Goal: Task Accomplishment & Management: Manage account settings

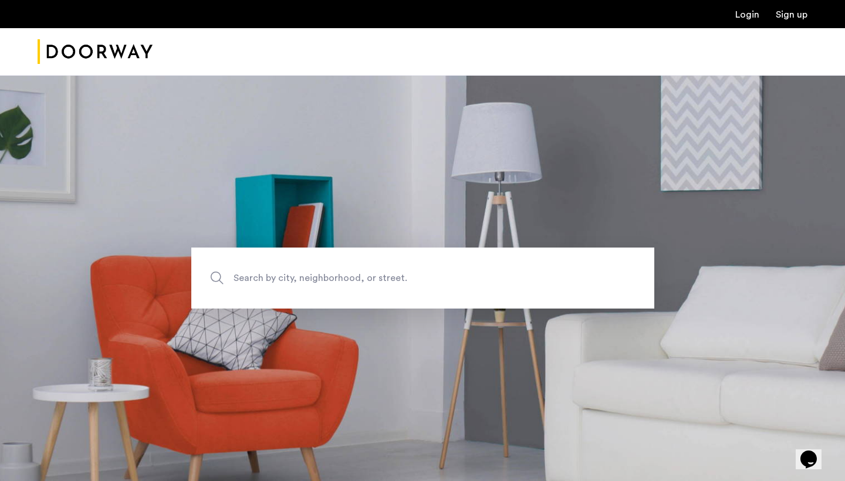
click at [746, 18] on link "Login" at bounding box center [747, 14] width 24 height 9
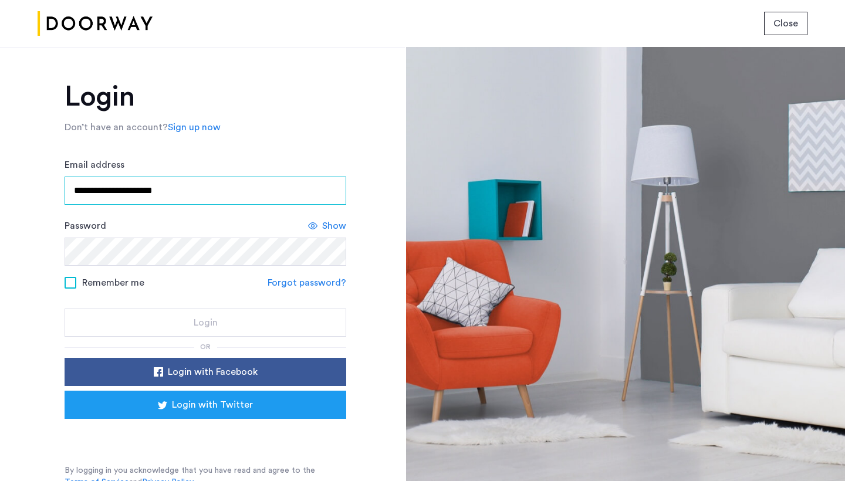
type input "**********"
click at [292, 283] on link "Forgot password?" at bounding box center [307, 283] width 79 height 14
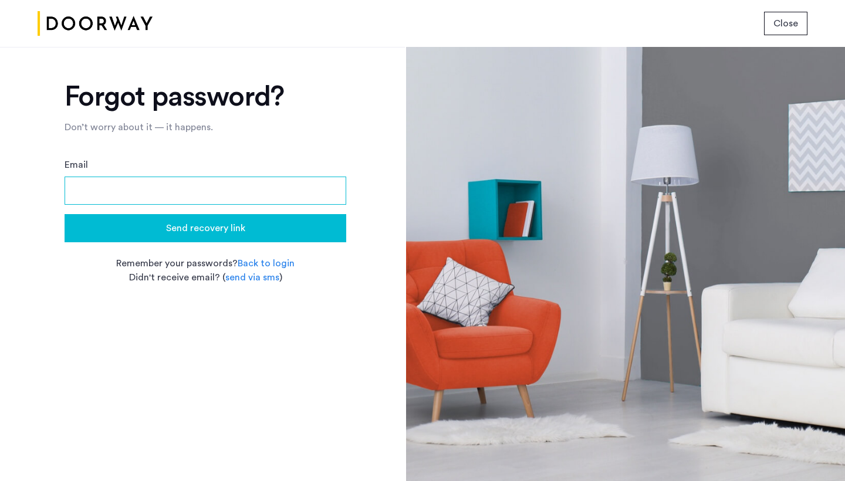
click at [225, 198] on input "Email" at bounding box center [206, 191] width 282 height 28
type input "**********"
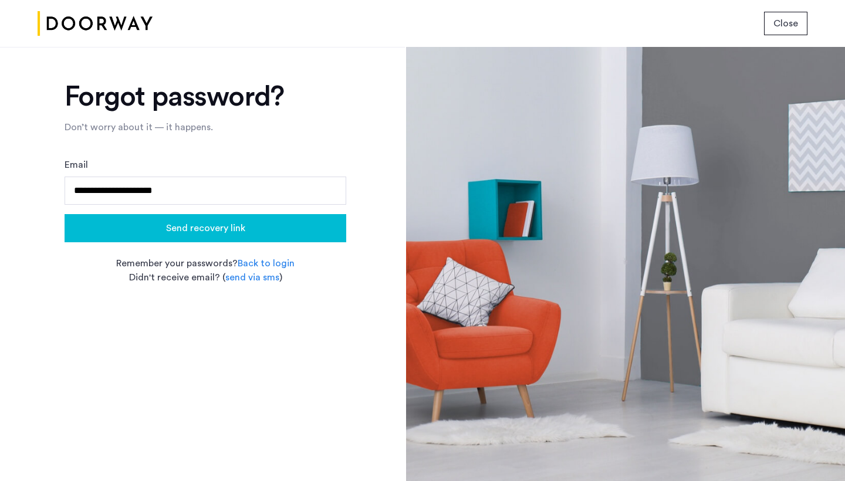
click at [246, 224] on div "Send recovery link" at bounding box center [205, 228] width 263 height 14
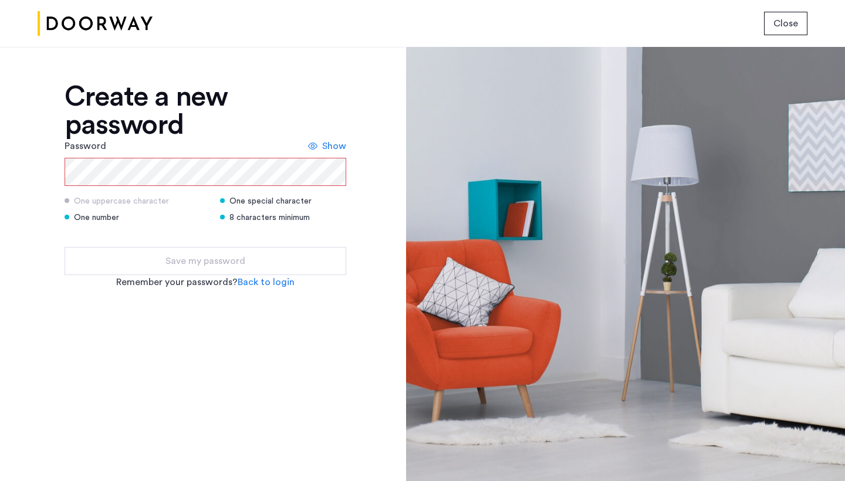
click at [327, 147] on span "Show" at bounding box center [334, 146] width 24 height 14
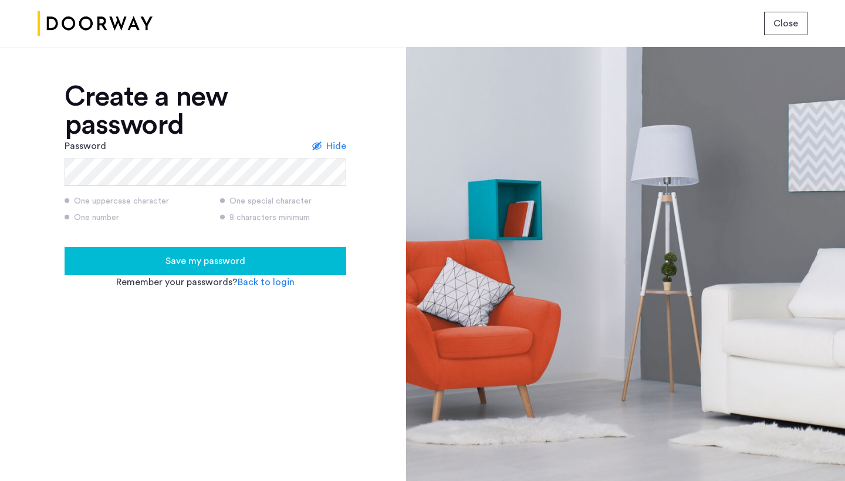
click at [166, 263] on span "Save my password" at bounding box center [205, 261] width 80 height 14
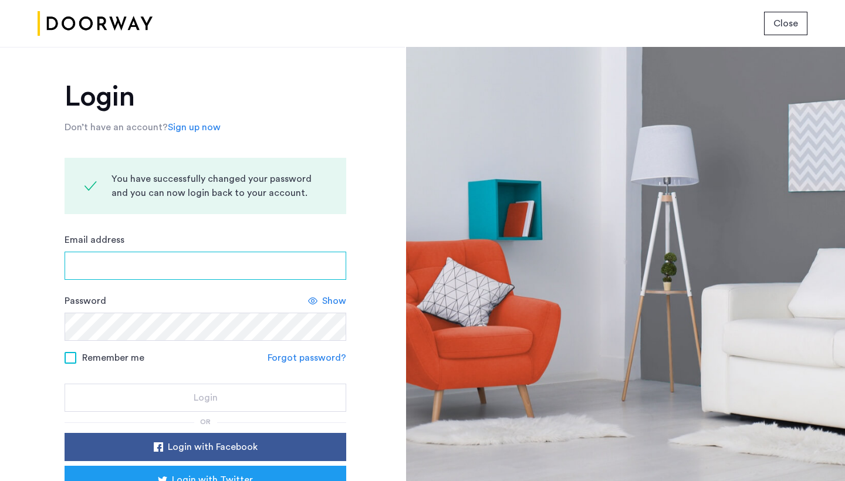
type input "**********"
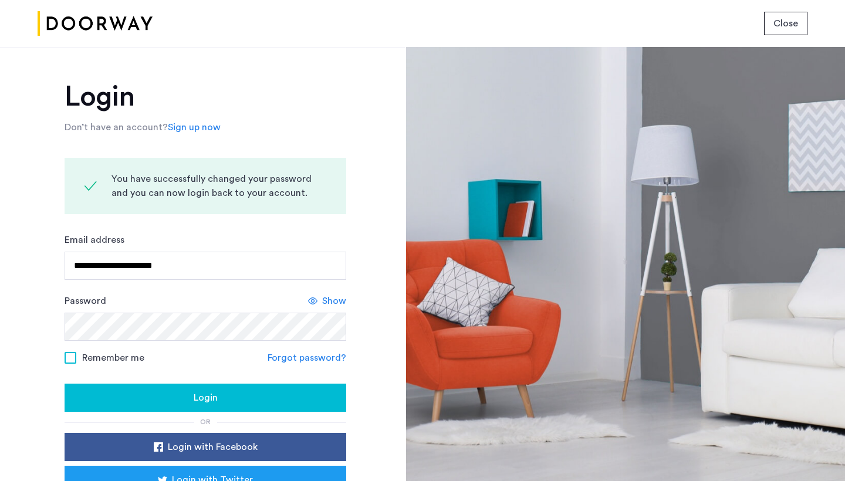
click at [324, 301] on span "Show" at bounding box center [334, 301] width 24 height 14
click at [74, 357] on span at bounding box center [71, 358] width 12 height 12
click at [154, 397] on div "Login" at bounding box center [205, 398] width 263 height 14
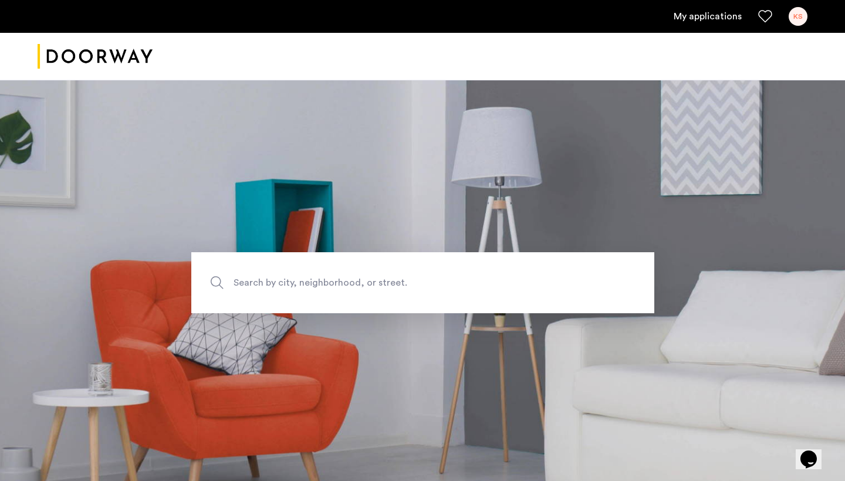
click at [795, 12] on div "KS" at bounding box center [798, 16] width 19 height 19
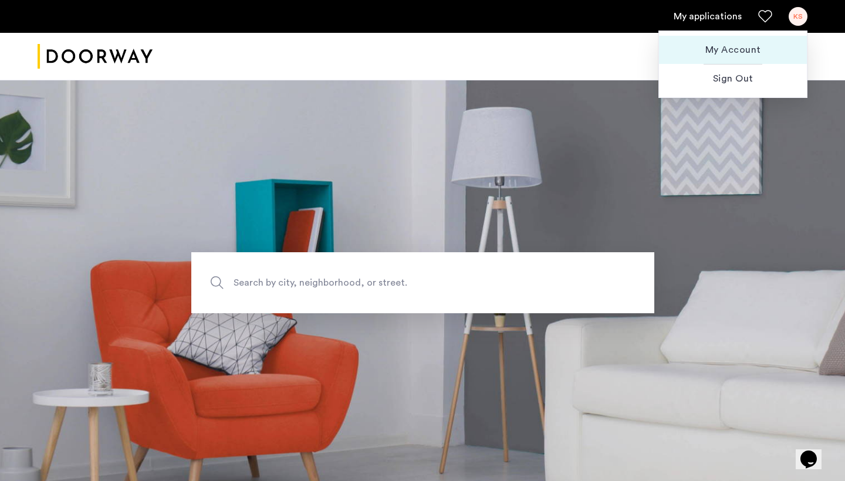
click at [745, 49] on span "My Account" at bounding box center [732, 50] width 129 height 14
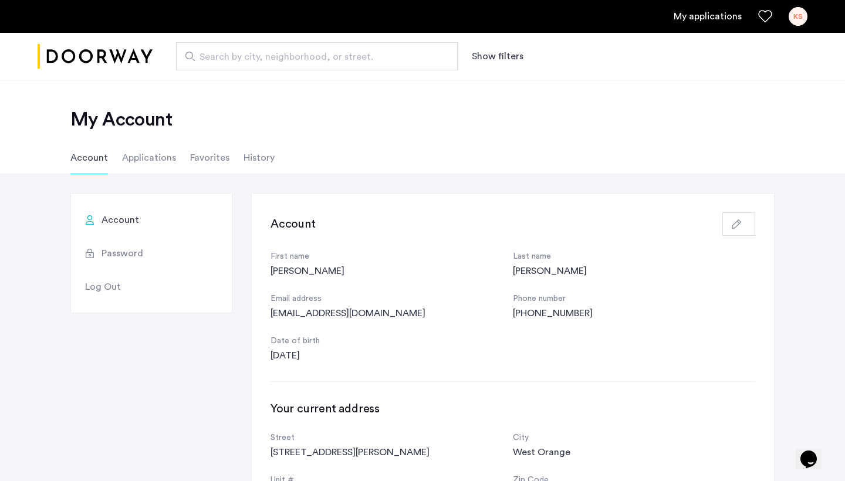
click at [96, 154] on li "Account" at bounding box center [89, 157] width 38 height 33
click at [262, 157] on li "History" at bounding box center [259, 157] width 31 height 33
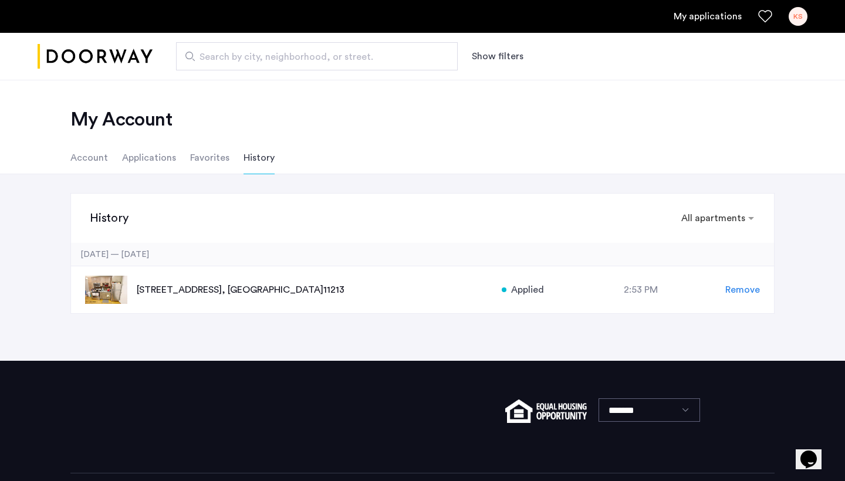
click at [216, 159] on li "Favorites" at bounding box center [209, 157] width 39 height 33
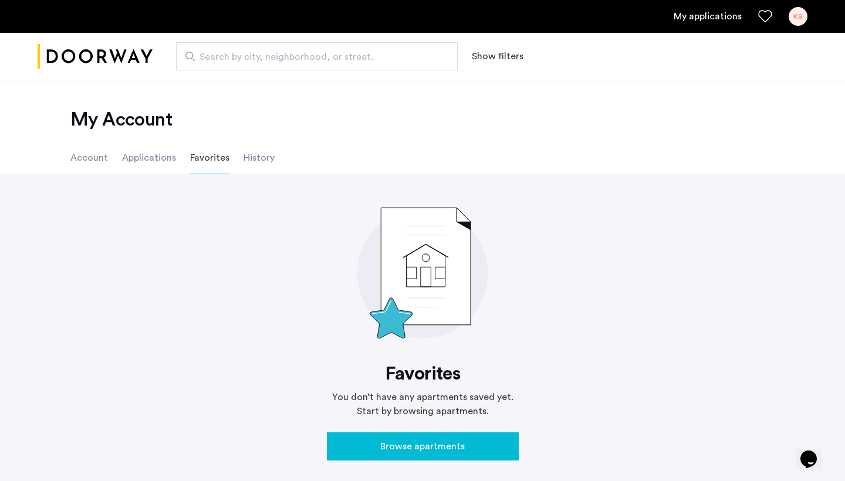
click at [153, 156] on li "Applications" at bounding box center [149, 157] width 54 height 33
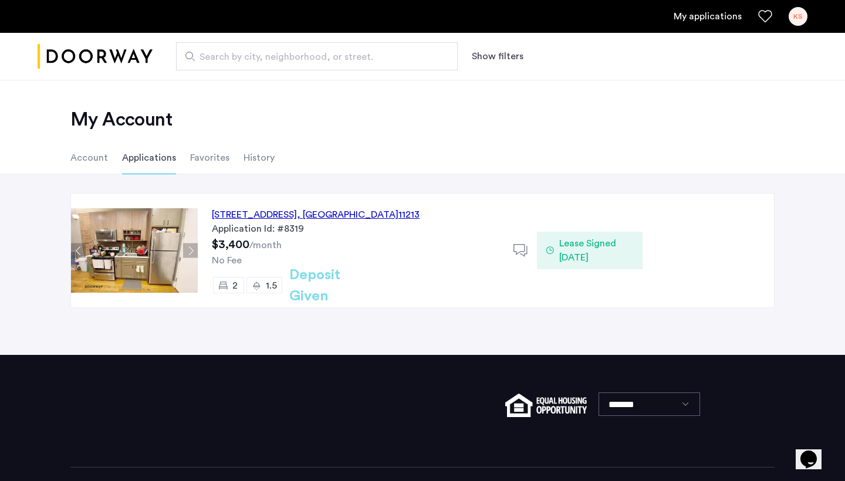
click at [96, 159] on li "Account" at bounding box center [89, 157] width 38 height 33
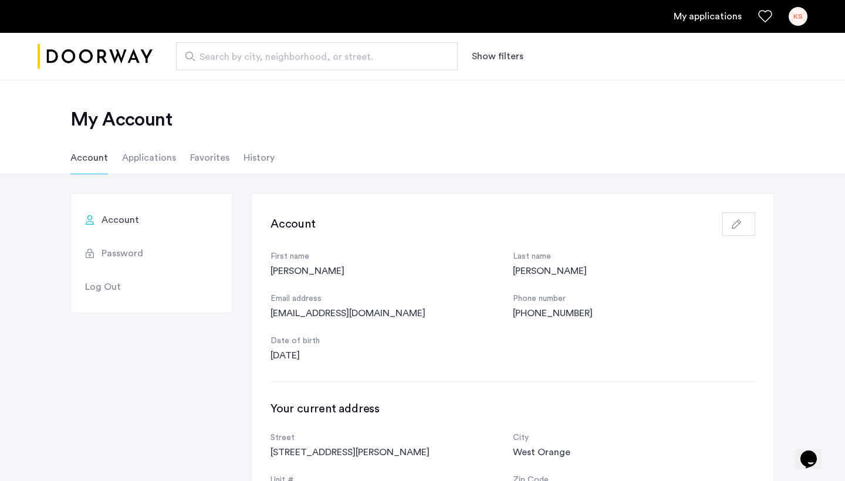
click at [762, 13] on icon "Favorites" at bounding box center [765, 16] width 14 height 14
